Goal: Check status

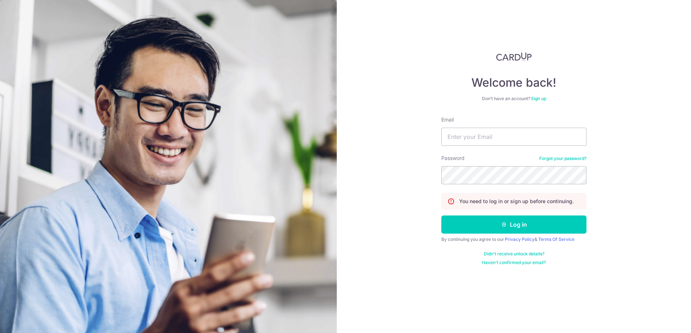
type input "[EMAIL_ADDRESS][DOMAIN_NAME]"
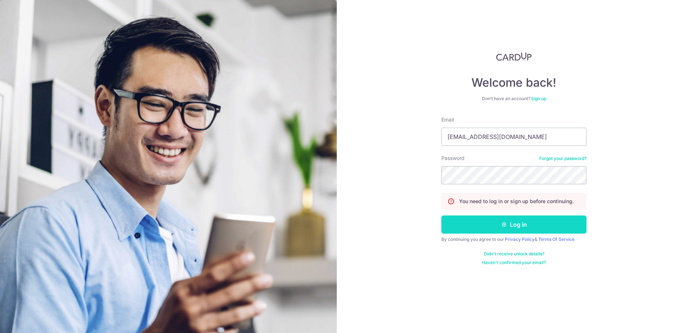
click at [543, 226] on button "Log in" at bounding box center [513, 224] width 145 height 18
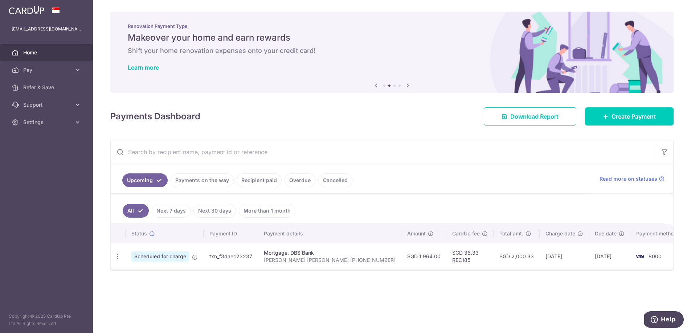
click at [211, 181] on link "Payments on the way" at bounding box center [201, 180] width 63 height 14
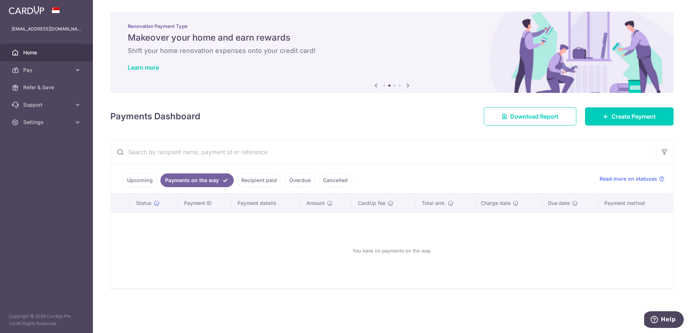
click at [252, 181] on link "Recipient paid" at bounding box center [258, 180] width 45 height 14
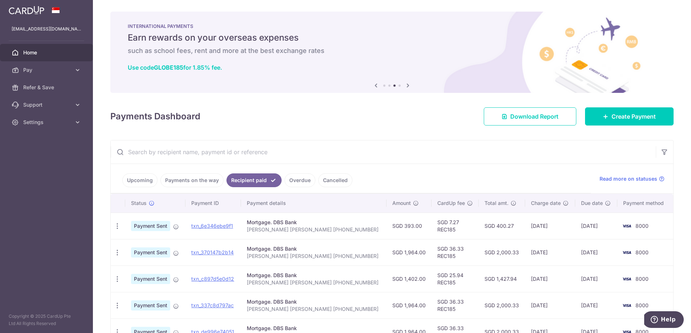
click at [177, 177] on link "Payments on the way" at bounding box center [191, 180] width 63 height 14
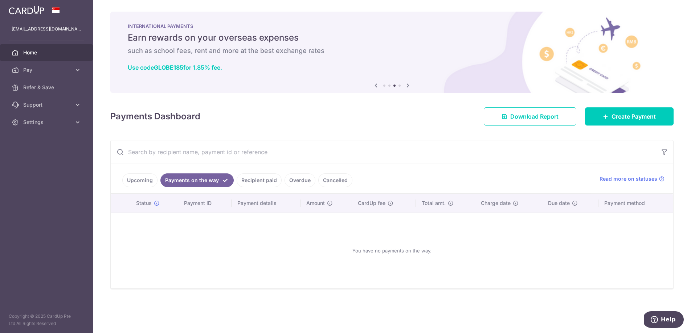
click at [134, 180] on link "Upcoming" at bounding box center [139, 180] width 35 height 14
